Goal: Information Seeking & Learning: Learn about a topic

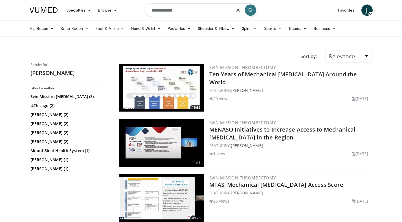
click at [175, 11] on input "**********" at bounding box center [201, 10] width 113 height 14
click at [163, 11] on input "**********" at bounding box center [201, 10] width 113 height 14
type input "**********"
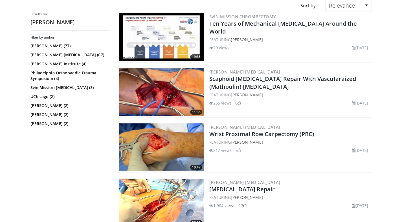
scroll to position [38, 0]
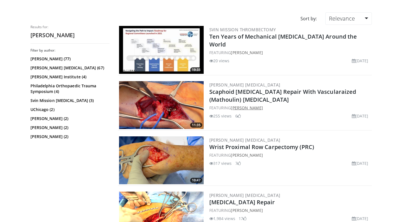
click at [239, 110] on link "[PERSON_NAME]" at bounding box center [247, 107] width 32 height 5
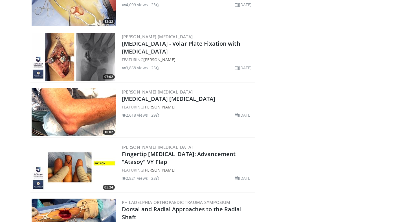
scroll to position [2513, 0]
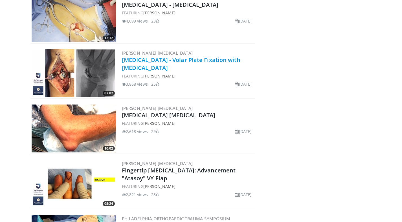
click at [125, 67] on link "[MEDICAL_DATA] - Volar Plate Fixation with [MEDICAL_DATA]" at bounding box center [181, 64] width 118 height 16
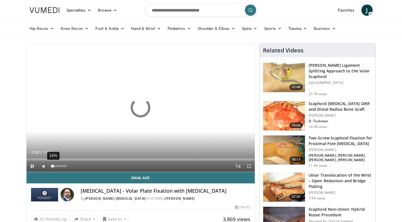
click at [53, 166] on div "14%" at bounding box center [58, 166] width 16 height 2
click at [54, 166] on div "Volume Level" at bounding box center [52, 166] width 4 height 2
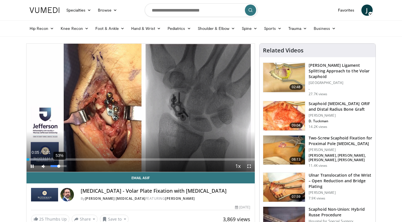
click at [59, 166] on div "53%" at bounding box center [58, 166] width 16 height 2
click at [61, 165] on div "67%" at bounding box center [58, 166] width 16 height 2
click at [58, 167] on div "46%" at bounding box center [58, 166] width 16 height 2
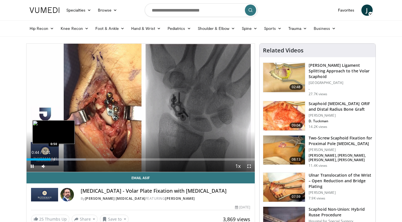
click at [54, 159] on div "Progress Bar" at bounding box center [54, 159] width 1 height 2
click at [58, 159] on div "Progress Bar" at bounding box center [58, 159] width 1 height 2
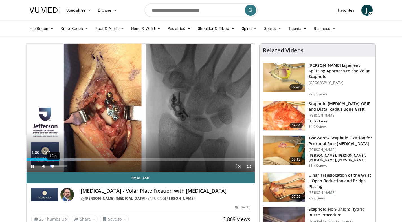
click at [53, 166] on div "14%" at bounding box center [58, 166] width 16 height 2
click at [55, 166] on div "25%" at bounding box center [58, 166] width 16 height 2
click at [54, 166] on div "Volume Level" at bounding box center [52, 166] width 5 height 2
click at [56, 166] on div "37%" at bounding box center [58, 166] width 16 height 2
click at [59, 166] on div "56%" at bounding box center [58, 166] width 16 height 2
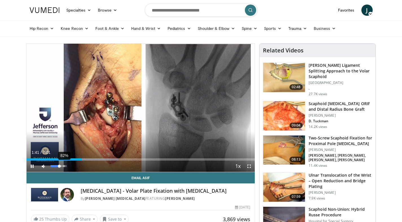
click at [64, 166] on div "82%" at bounding box center [58, 166] width 16 height 2
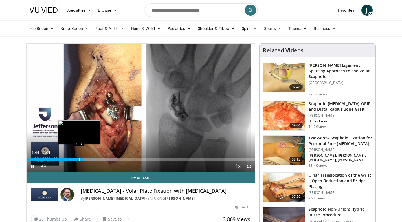
click at [79, 159] on div "Progress Bar" at bounding box center [79, 159] width 1 height 2
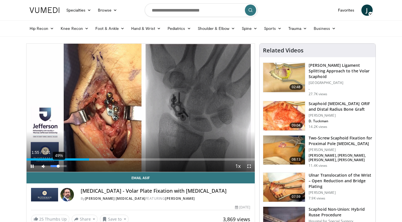
click at [58, 166] on div "49%" at bounding box center [58, 166] width 16 height 2
click at [61, 166] on div "65%" at bounding box center [58, 166] width 16 height 2
click at [63, 166] on div "79%" at bounding box center [58, 166] width 16 height 2
click at [58, 167] on div "47%" at bounding box center [58, 166] width 16 height 2
click at [60, 167] on div "63%" at bounding box center [58, 166] width 16 height 2
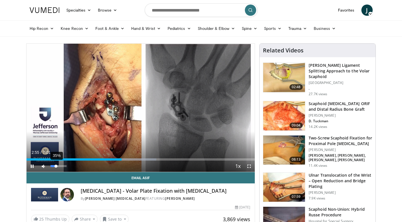
click at [56, 166] on div "35%" at bounding box center [58, 166] width 16 height 2
click at [58, 166] on div "Volume Level" at bounding box center [53, 166] width 7 height 2
click at [58, 166] on div "47%" at bounding box center [58, 166] width 16 height 2
click at [32, 165] on span "Video Player" at bounding box center [32, 166] width 11 height 11
click at [32, 166] on span "Video Player" at bounding box center [32, 166] width 11 height 11
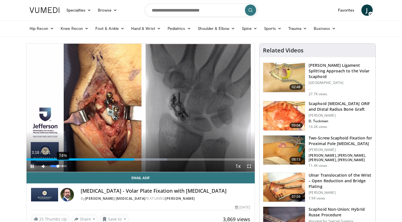
click at [62, 167] on div "74%" at bounding box center [58, 166] width 16 height 2
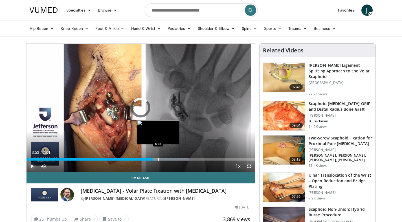
click at [158, 159] on div "Progress Bar" at bounding box center [158, 159] width 1 height 2
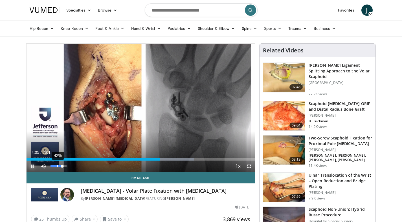
click at [57, 166] on div "42%" at bounding box center [58, 166] width 16 height 2
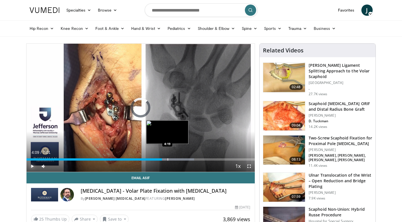
click at [167, 160] on div "Progress Bar" at bounding box center [167, 159] width 1 height 2
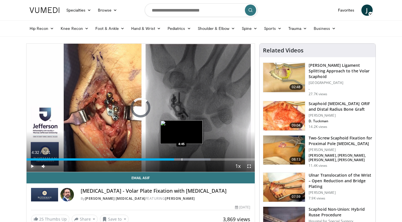
click at [182, 159] on div "Progress Bar" at bounding box center [182, 159] width 1 height 2
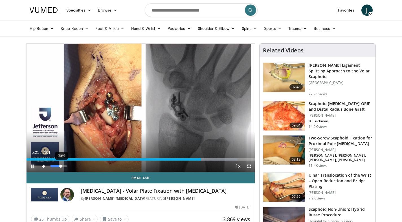
click at [61, 166] on div "65%" at bounding box center [58, 166] width 16 height 2
click at [58, 166] on div "46%" at bounding box center [58, 166] width 16 height 2
click at [52, 166] on div "11%" at bounding box center [58, 166] width 16 height 2
click at [52, 166] on div "Volume Level" at bounding box center [51, 166] width 2 height 2
click at [56, 166] on div "35%" at bounding box center [58, 166] width 16 height 2
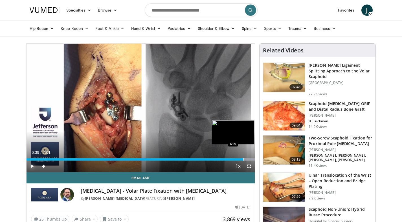
click at [243, 159] on div "Progress Bar" at bounding box center [243, 159] width 1 height 2
click at [248, 160] on div "Progress Bar" at bounding box center [248, 159] width 1 height 2
click at [252, 159] on div "Progress Bar" at bounding box center [252, 159] width 1 height 2
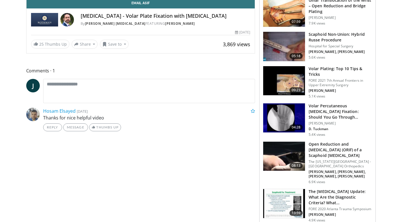
scroll to position [177, 0]
